Goal: Information Seeking & Learning: Learn about a topic

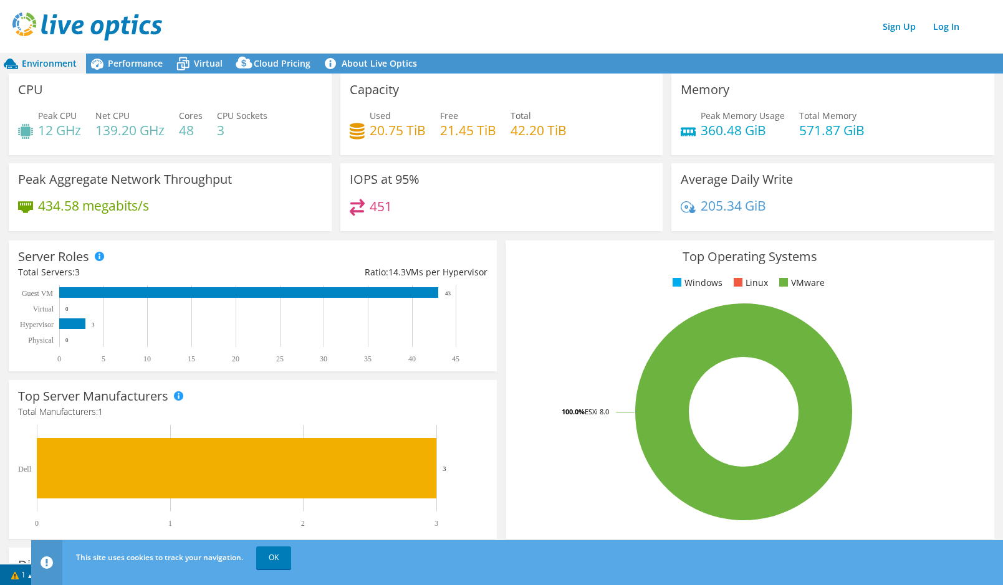
click at [403, 21] on div "Sign Up Log In" at bounding box center [513, 26] width 1003 height 28
click at [125, 65] on span "Performance" at bounding box center [135, 63] width 55 height 12
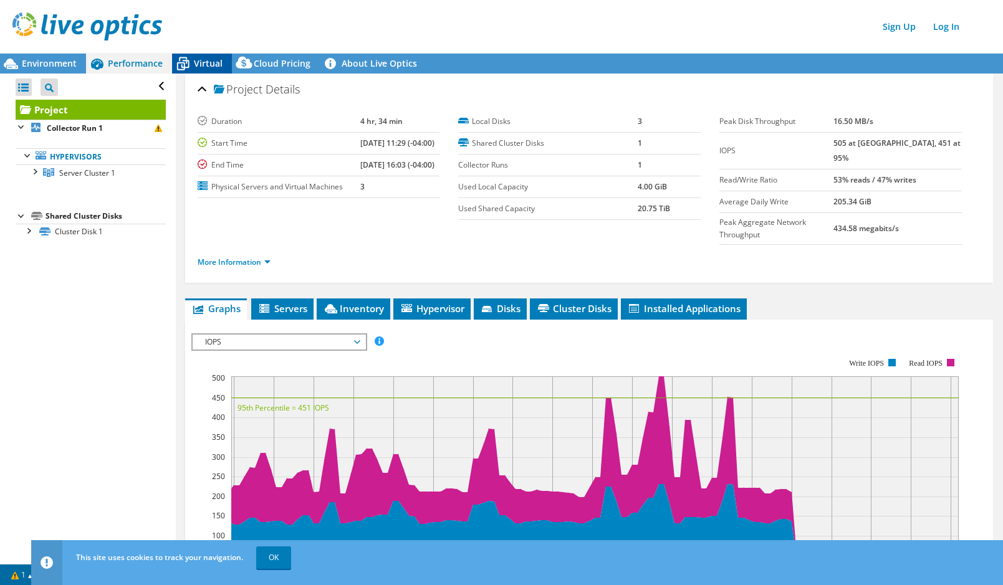
click at [214, 62] on span "Virtual" at bounding box center [208, 63] width 29 height 12
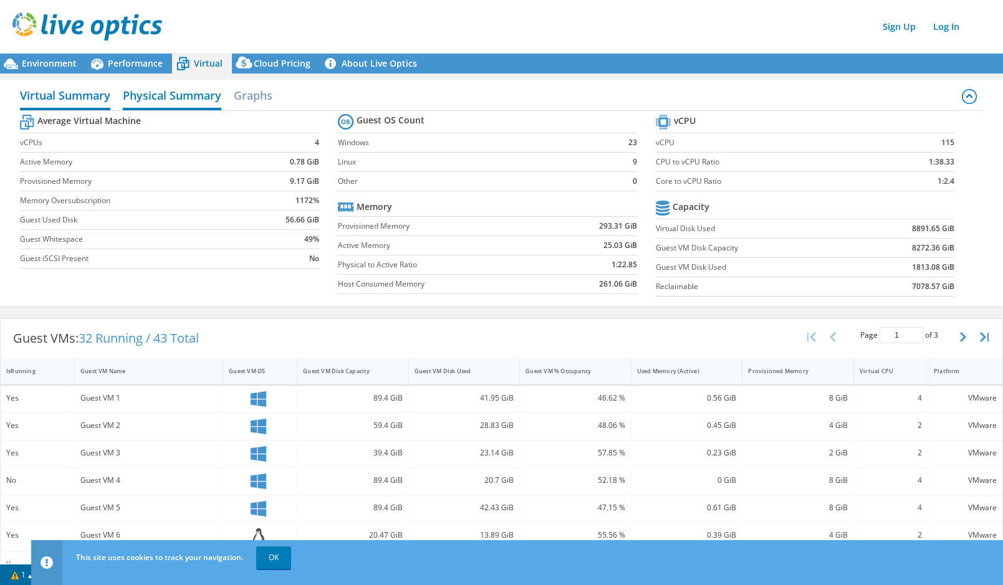
click at [172, 101] on h2 "Physical Summary" at bounding box center [172, 96] width 99 height 27
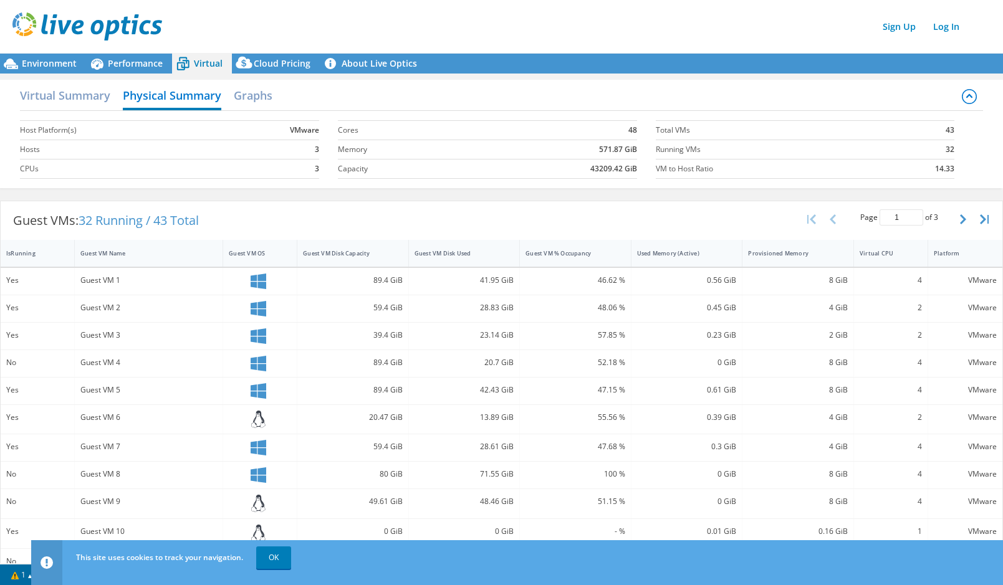
click at [279, 96] on div "Virtual Summary Physical Summary Graphs" at bounding box center [501, 97] width 963 height 28
click at [255, 95] on h2 "Graphs" at bounding box center [253, 96] width 39 height 27
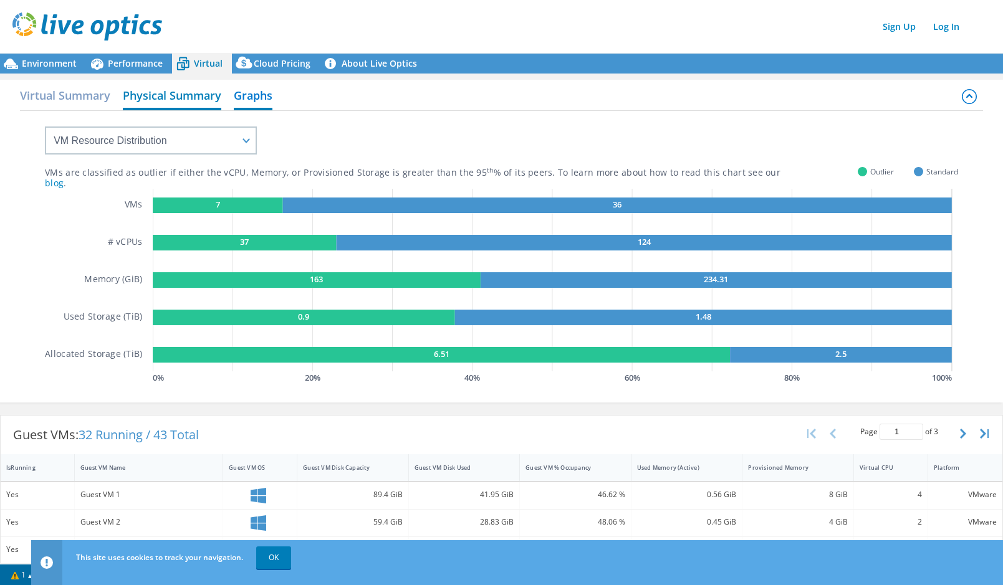
click at [180, 103] on h2 "Physical Summary" at bounding box center [172, 96] width 99 height 27
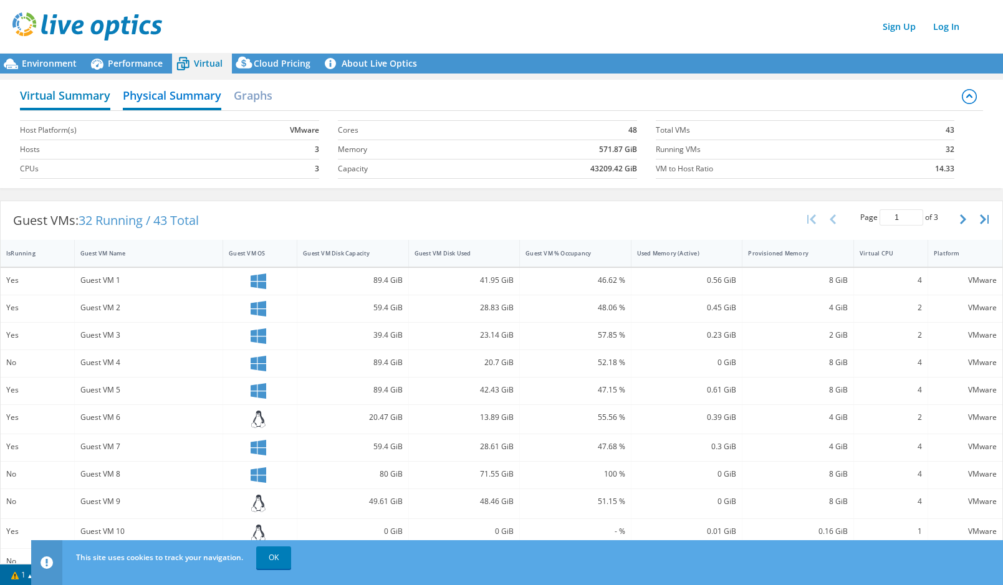
click at [90, 94] on h2 "Virtual Summary" at bounding box center [65, 96] width 90 height 27
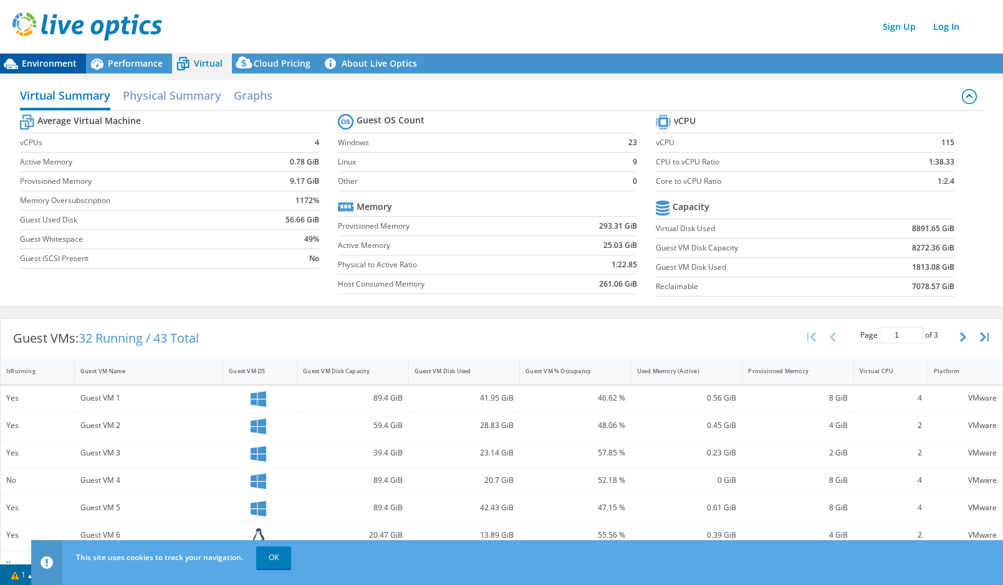
click at [46, 62] on span "Environment" at bounding box center [49, 63] width 55 height 12
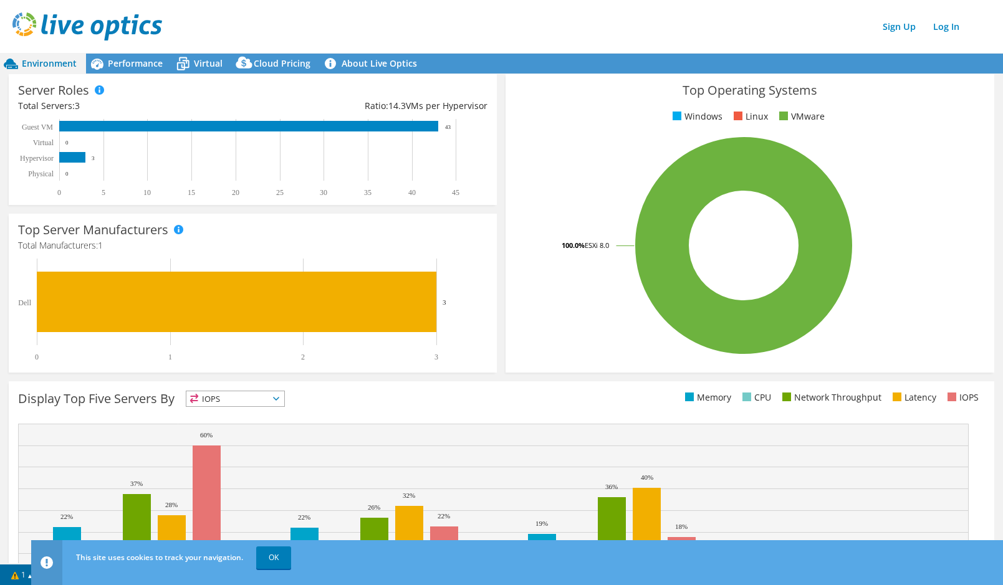
scroll to position [236, 0]
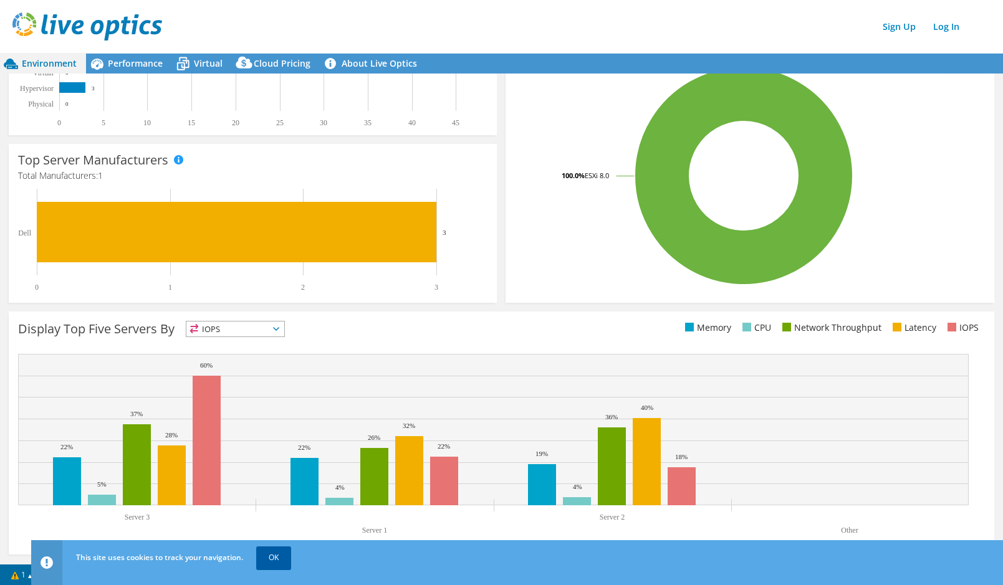
click at [276, 557] on link "OK" at bounding box center [273, 558] width 35 height 22
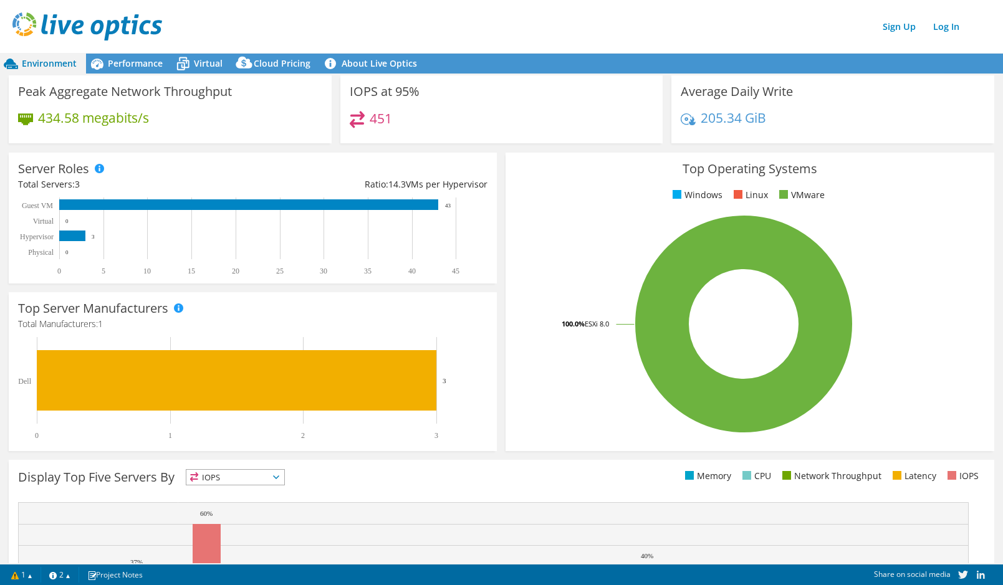
scroll to position [0, 0]
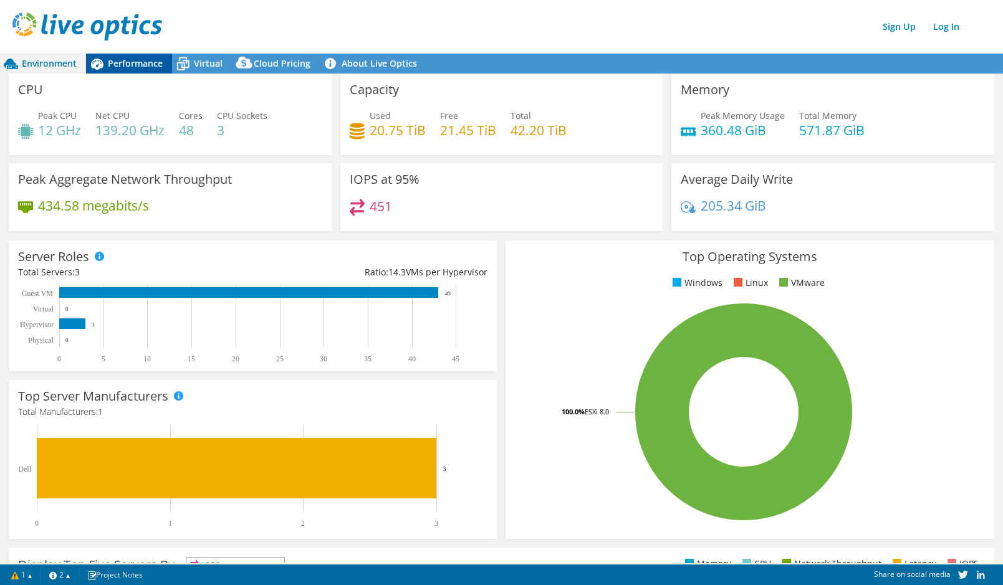
click at [137, 66] on span "Performance" at bounding box center [135, 63] width 55 height 12
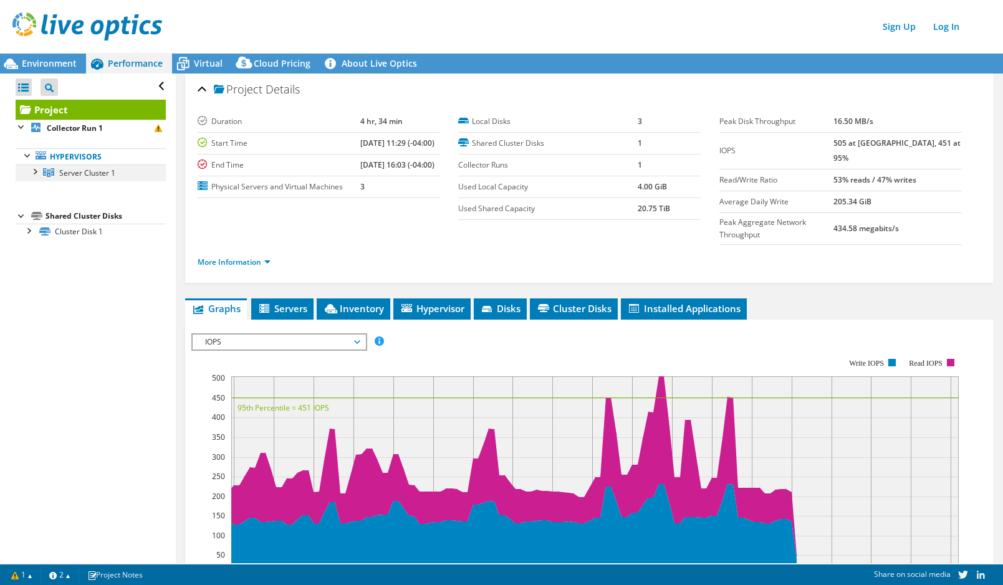
click at [31, 172] on div at bounding box center [34, 171] width 12 height 12
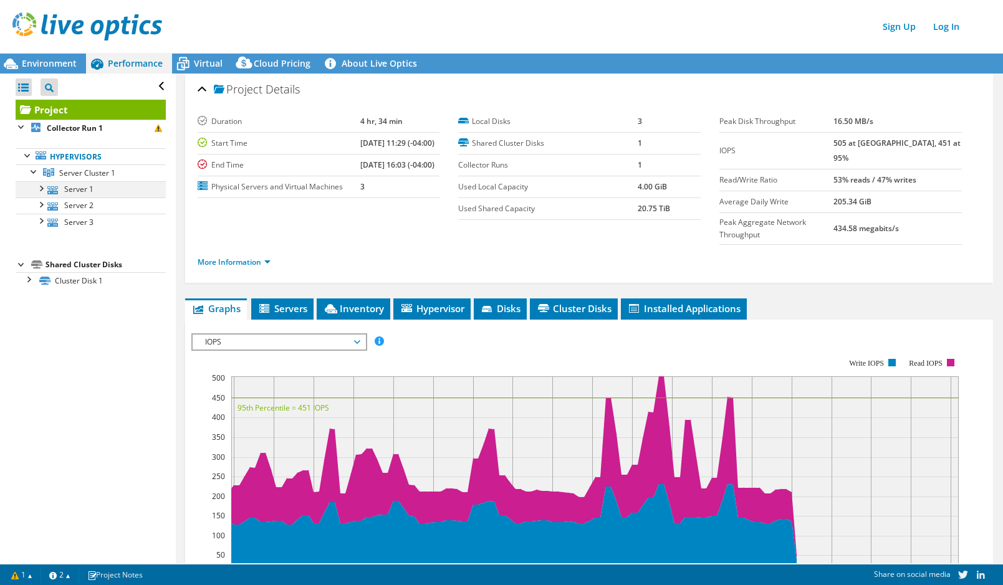
click at [41, 191] on div at bounding box center [40, 187] width 12 height 12
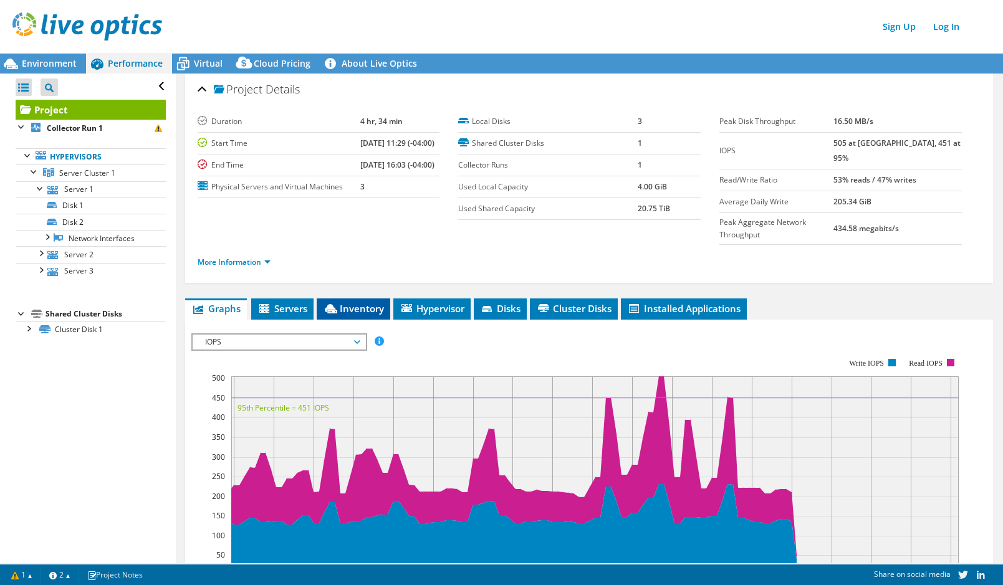
click at [336, 305] on icon at bounding box center [331, 308] width 12 height 9
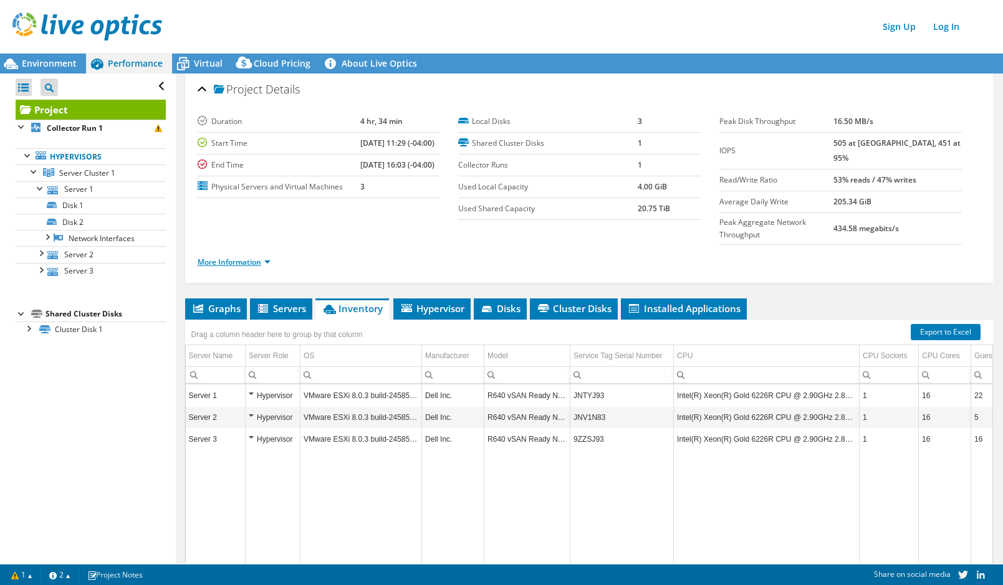
click at [264, 259] on link "More Information" at bounding box center [234, 262] width 73 height 11
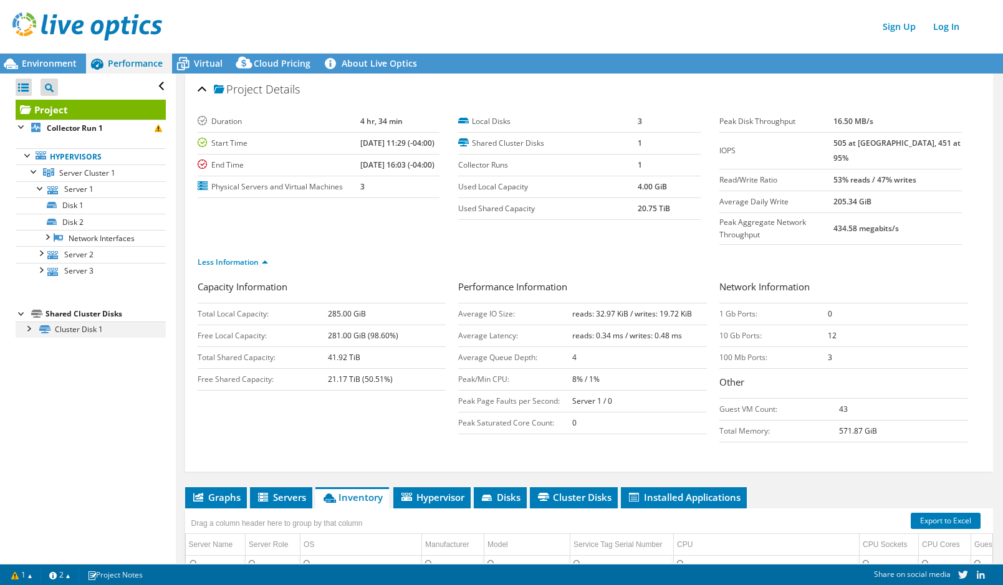
click at [27, 331] on div at bounding box center [28, 328] width 12 height 12
click at [489, 220] on section "Duration 4 hr, 34 min Start Time [DATE] 11:29 (-04:00) End Time [DATE] 16:03 (-…" at bounding box center [459, 165] width 522 height 109
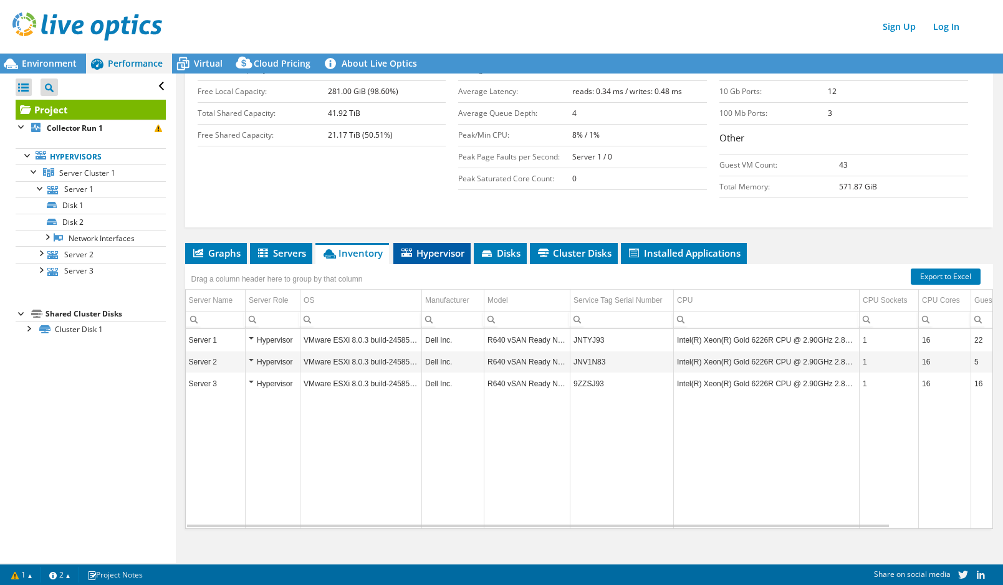
scroll to position [251, 0]
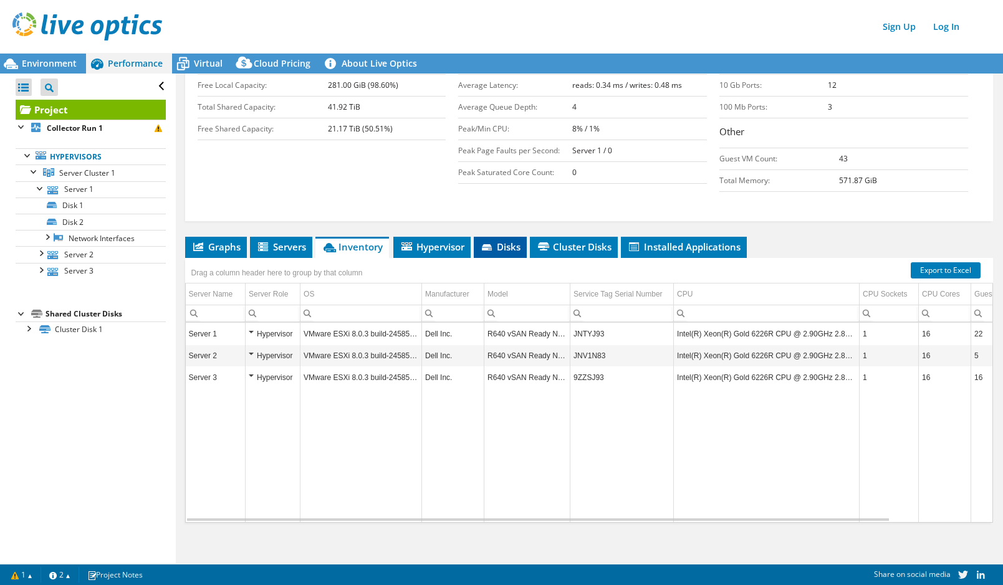
click at [519, 242] on span "Disks" at bounding box center [500, 247] width 41 height 12
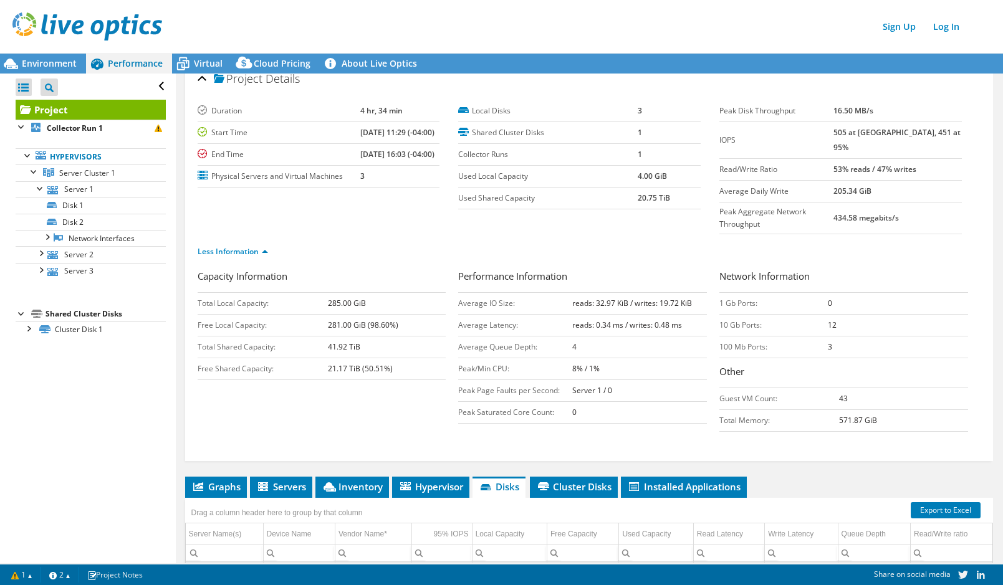
scroll to position [0, 0]
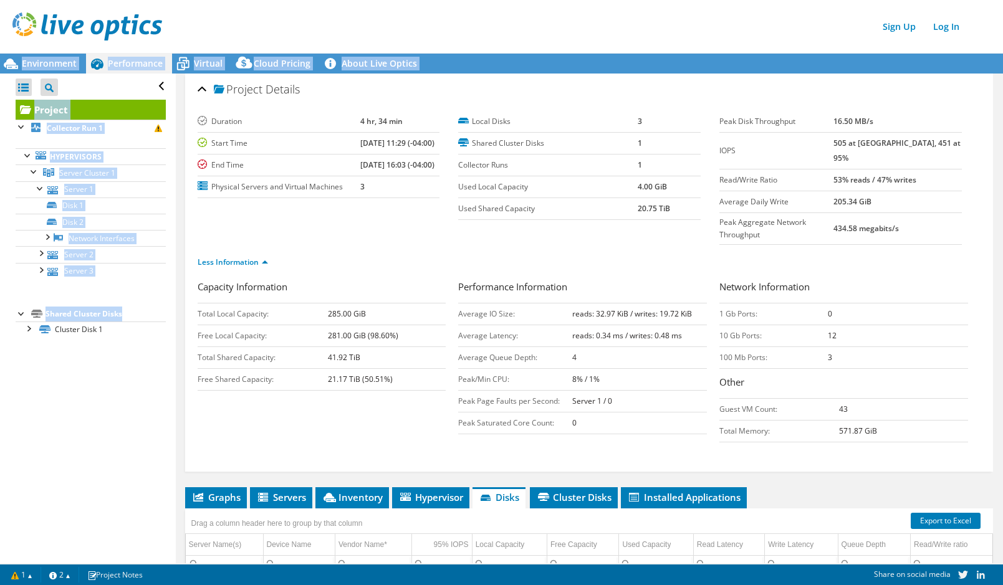
click at [0, 431] on html "Sign Up Log In This project has been archived. No changes can be made, and grap…" at bounding box center [501, 292] width 1003 height 585
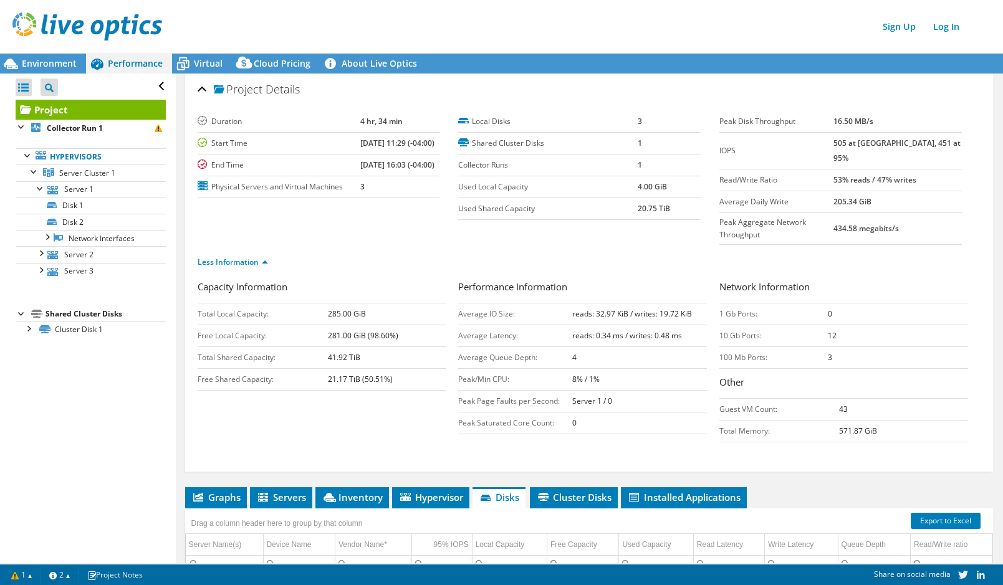
click at [60, 409] on div "Open All Close All Project Tree Filter Project Collector Run 1" at bounding box center [87, 319] width 175 height 490
